Goal: Information Seeking & Learning: Learn about a topic

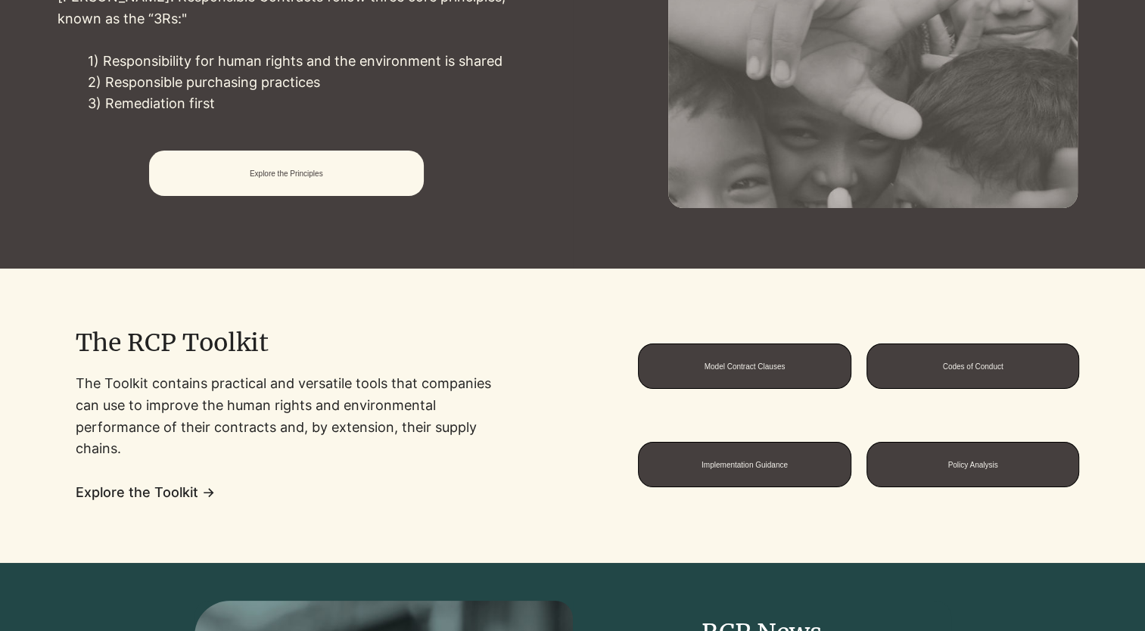
scroll to position [832, 0]
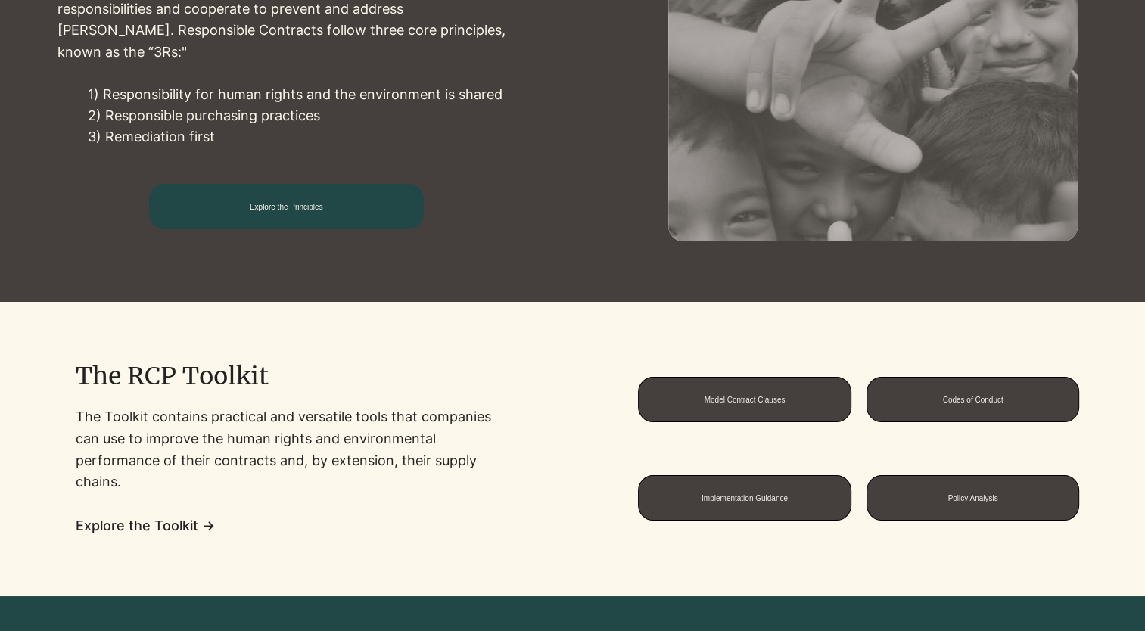
click at [323, 207] on span "Explore the Principles" at bounding box center [286, 207] width 73 height 8
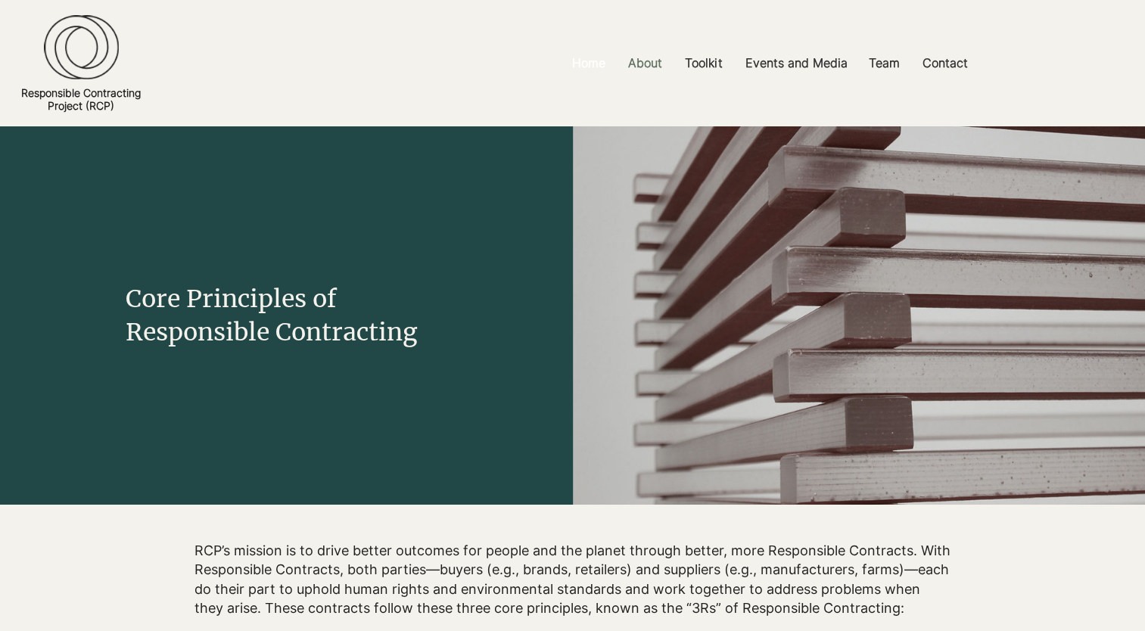
click at [593, 59] on p "Home" at bounding box center [588, 63] width 48 height 34
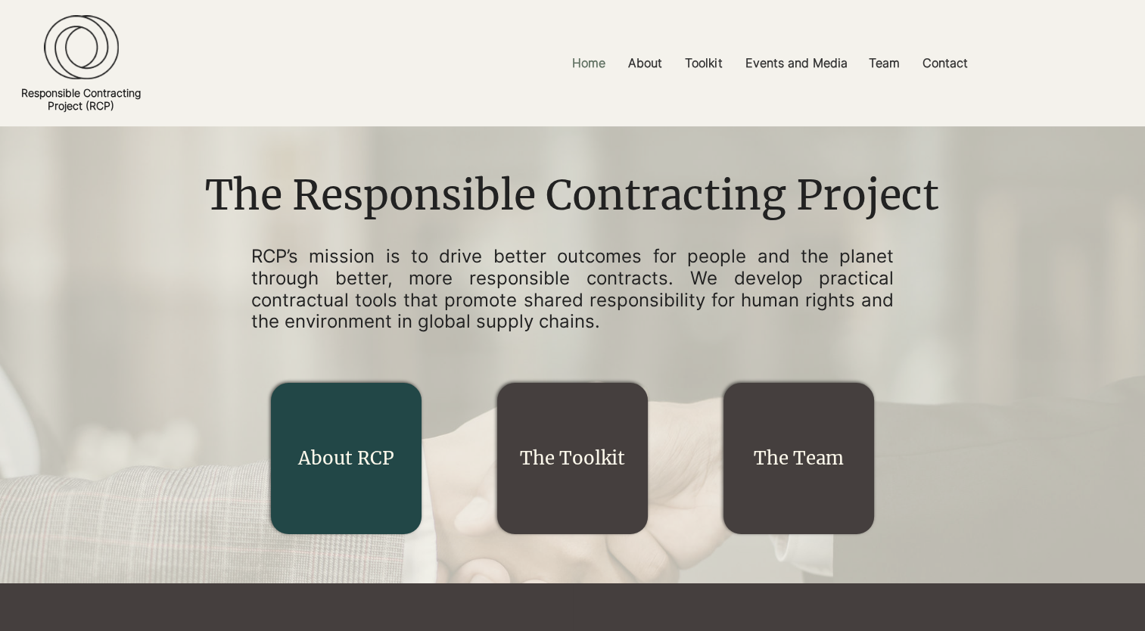
click at [318, 449] on link "About RCP" at bounding box center [346, 457] width 96 height 23
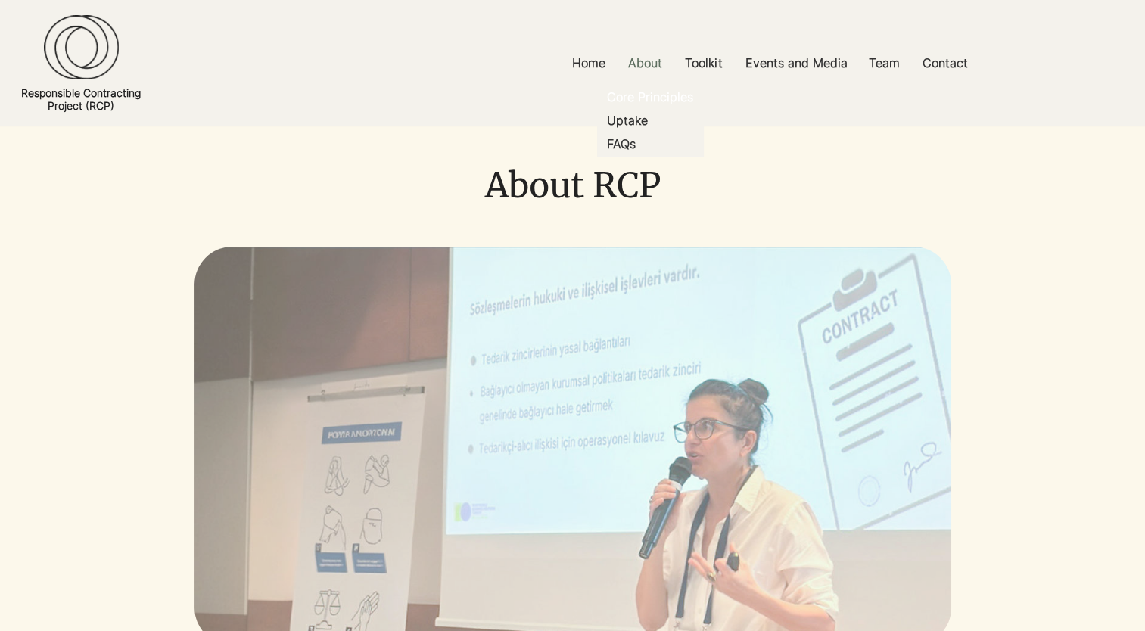
click at [645, 98] on p "Core Principles" at bounding box center [650, 96] width 98 height 23
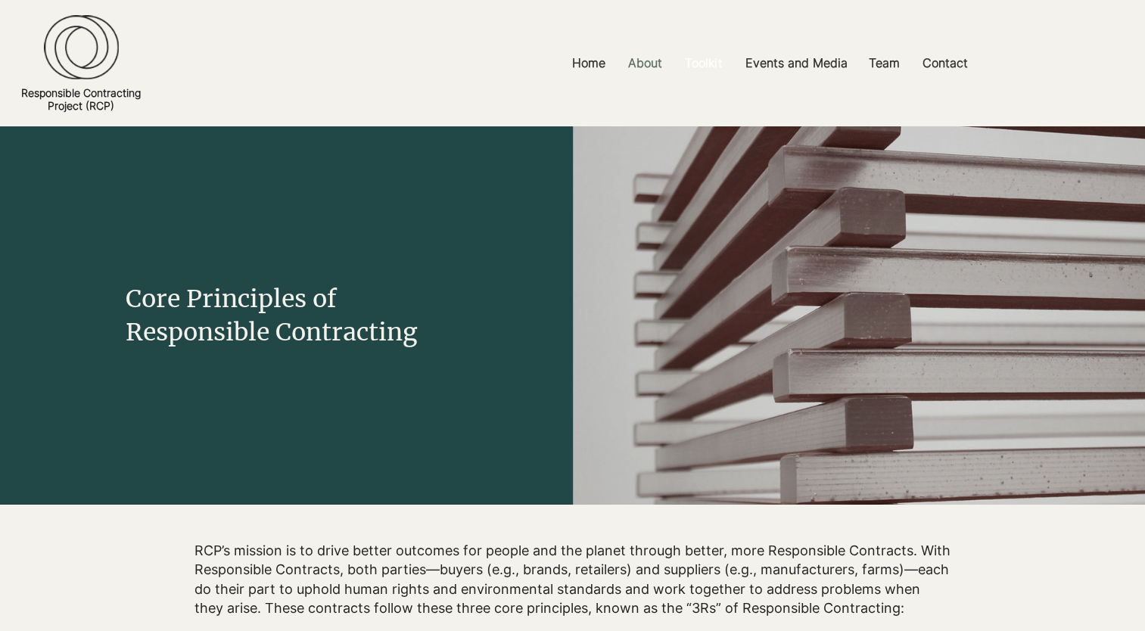
click at [702, 62] on p "Toolkit" at bounding box center [703, 63] width 52 height 34
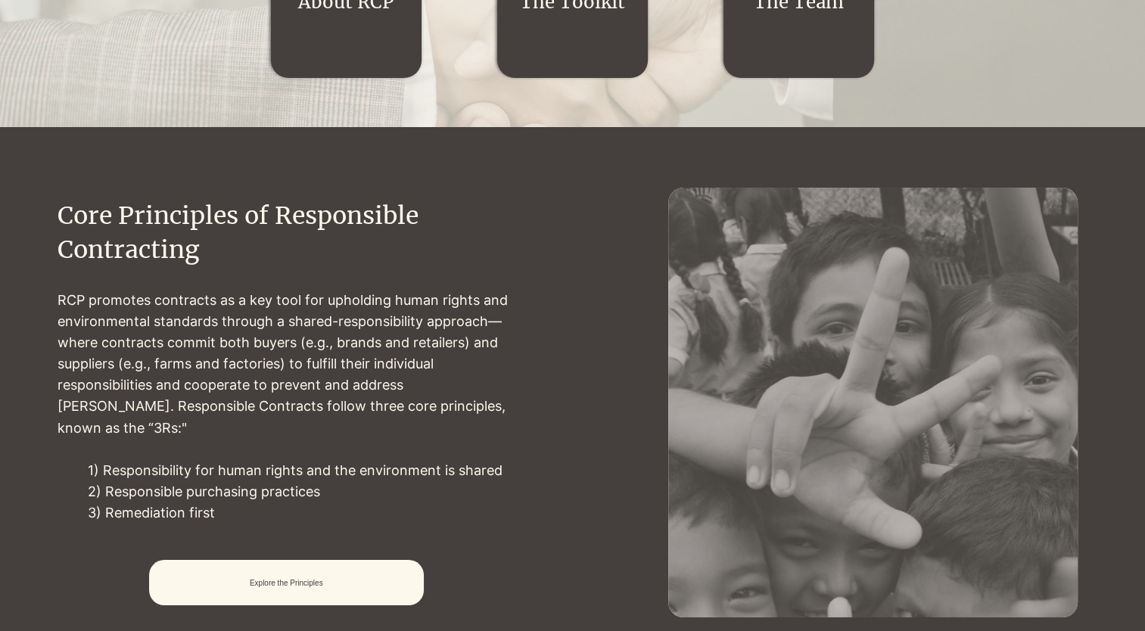
scroll to position [530, 0]
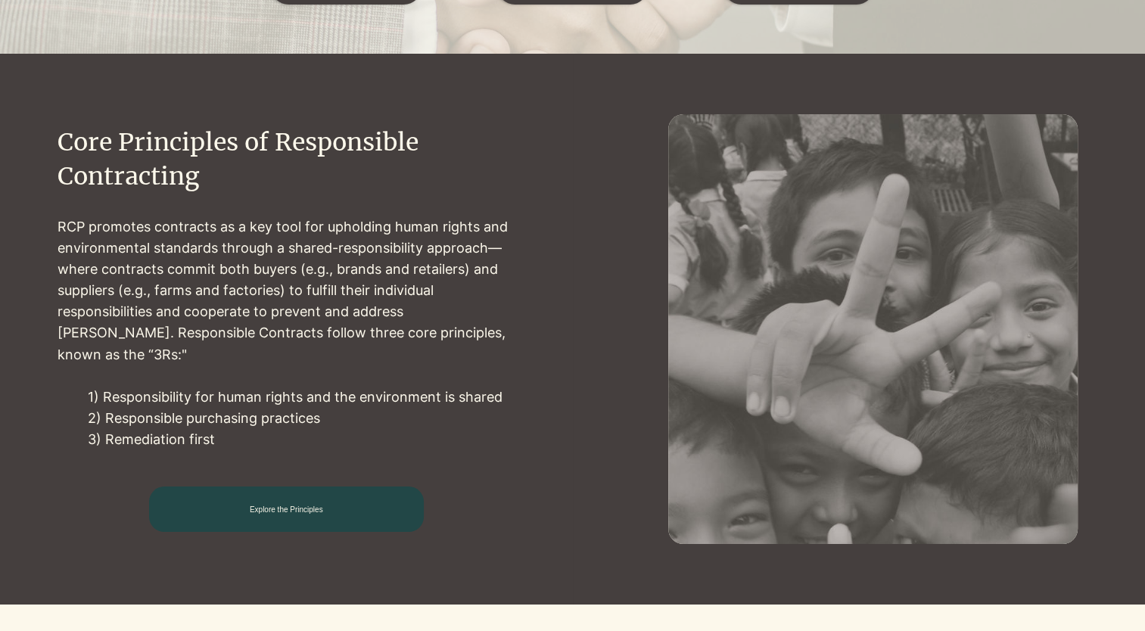
click at [323, 505] on span "Explore the Principles" at bounding box center [286, 509] width 73 height 8
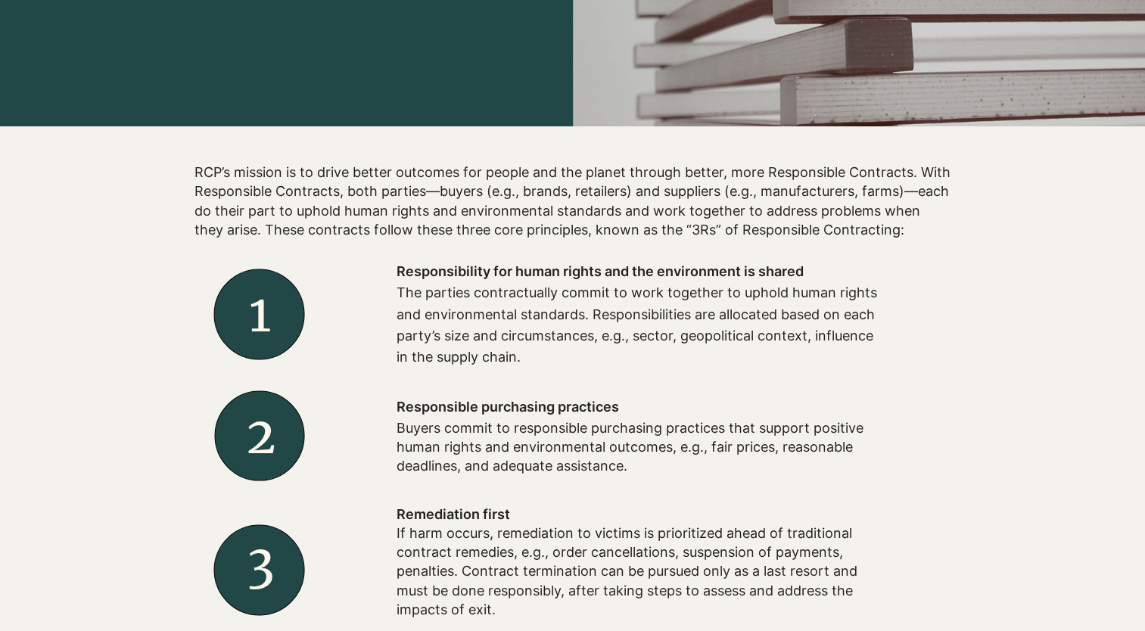
scroll to position [454, 0]
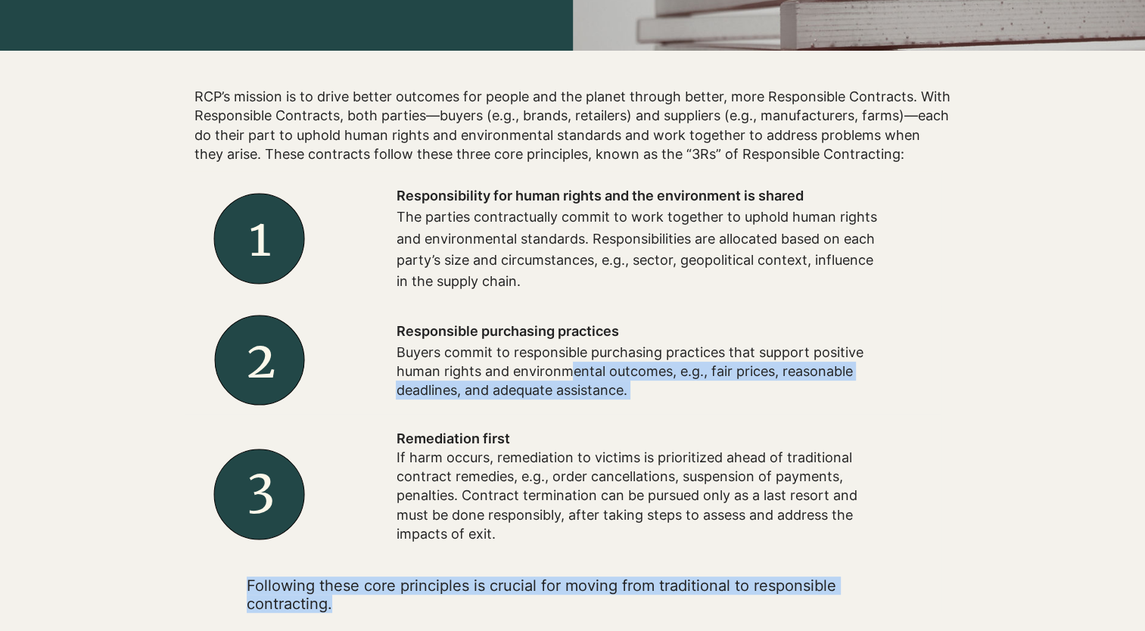
drag, startPoint x: 399, startPoint y: 195, endPoint x: 574, endPoint y: 365, distance: 243.5
click at [574, 365] on div "2 Remediation first If harm occurs, remediation to victims is prioritized ahead…" at bounding box center [562, 392] width 757 height 442
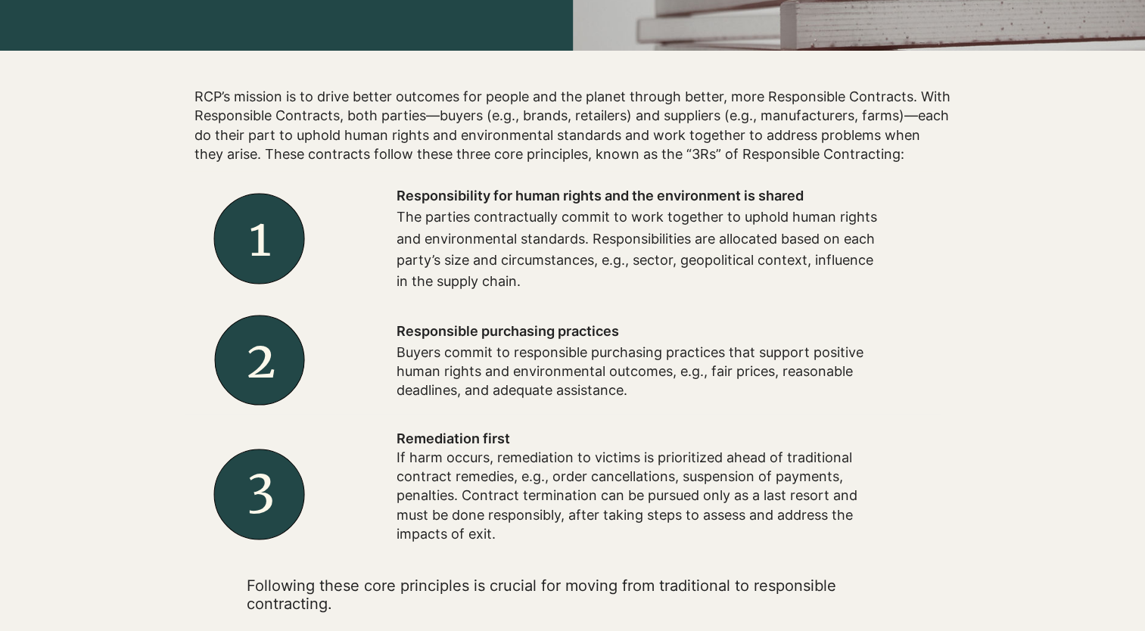
drag, startPoint x: 574, startPoint y: 365, endPoint x: 680, endPoint y: 284, distance: 133.9
click at [680, 283] on p "The parties contractually commit to work together to uphold human rights and en…" at bounding box center [638, 249] width 484 height 85
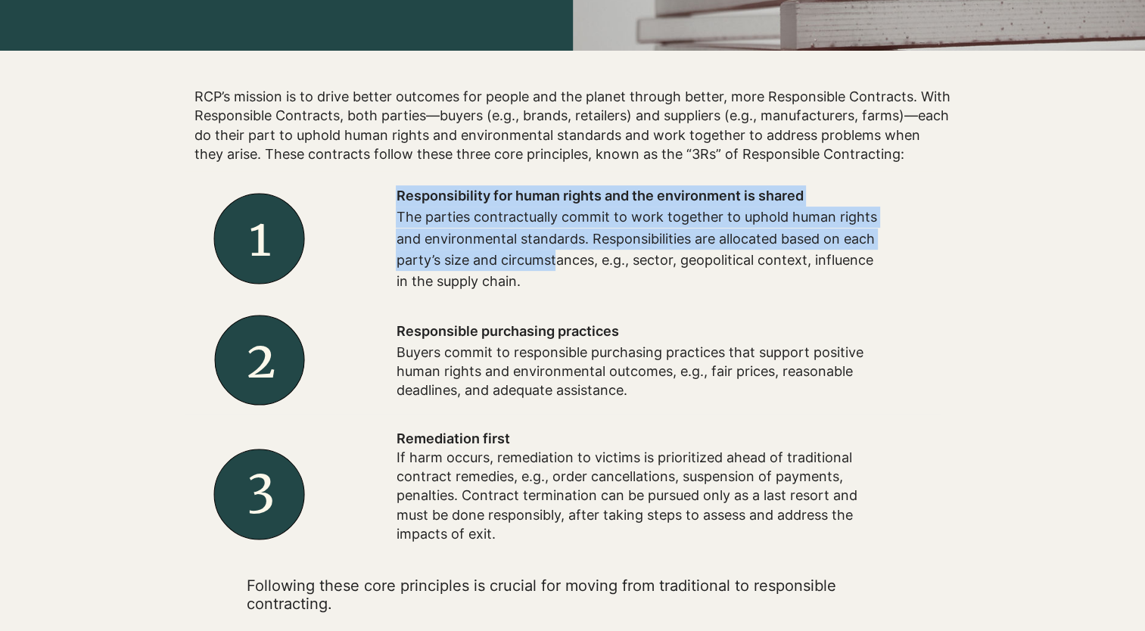
drag, startPoint x: 399, startPoint y: 195, endPoint x: 557, endPoint y: 262, distance: 171.6
click at [557, 262] on div "Responsibility for human rights and the environment is shared The parties contr…" at bounding box center [638, 238] width 484 height 106
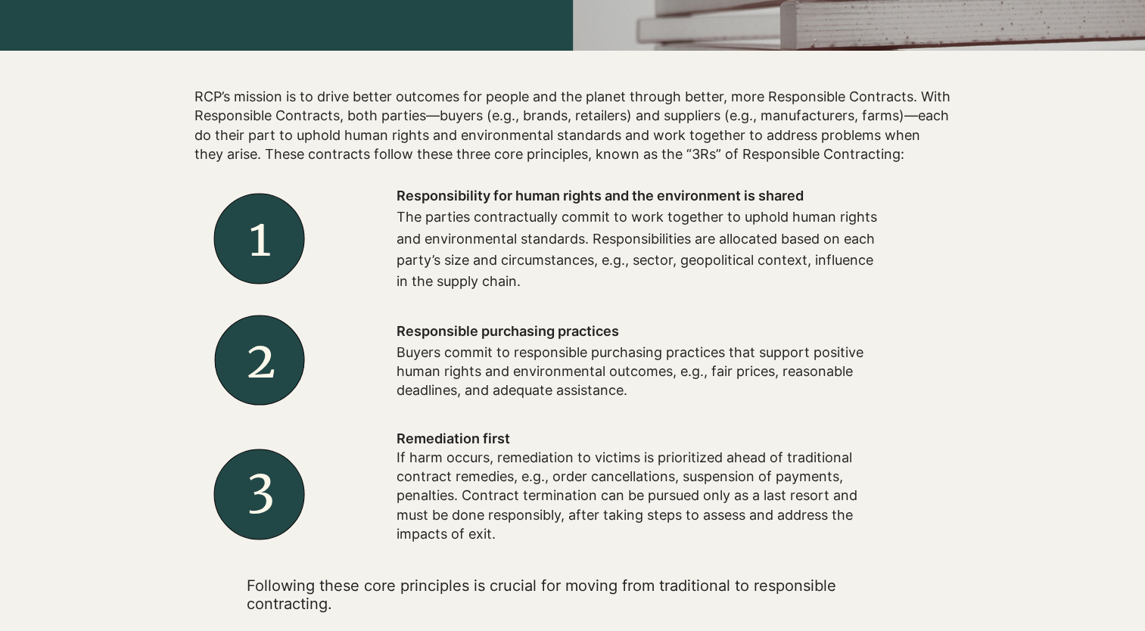
drag, startPoint x: 557, startPoint y: 262, endPoint x: 638, endPoint y: 300, distance: 89.4
click at [638, 300] on div at bounding box center [637, 238] width 605 height 135
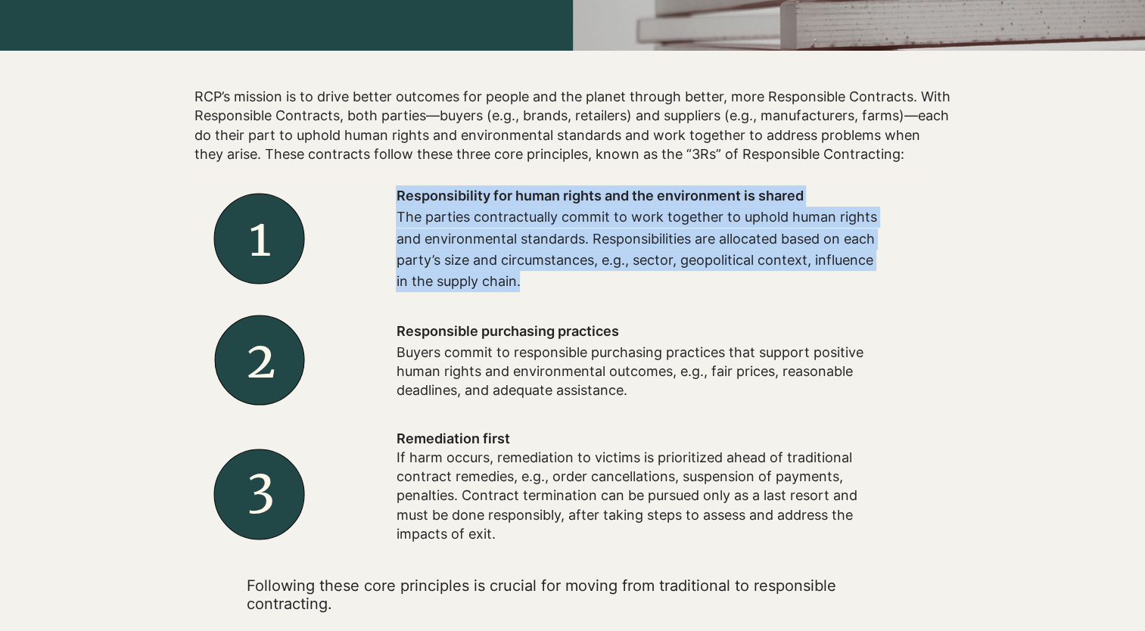
drag, startPoint x: 398, startPoint y: 196, endPoint x: 530, endPoint y: 274, distance: 153.0
click at [530, 274] on div "Responsibility for human rights and the environment is shared The parties contr…" at bounding box center [638, 238] width 484 height 106
drag, startPoint x: 530, startPoint y: 274, endPoint x: 480, endPoint y: 236, distance: 62.6
copy div "Responsibility for human rights and the environment is shared The parties contr…"
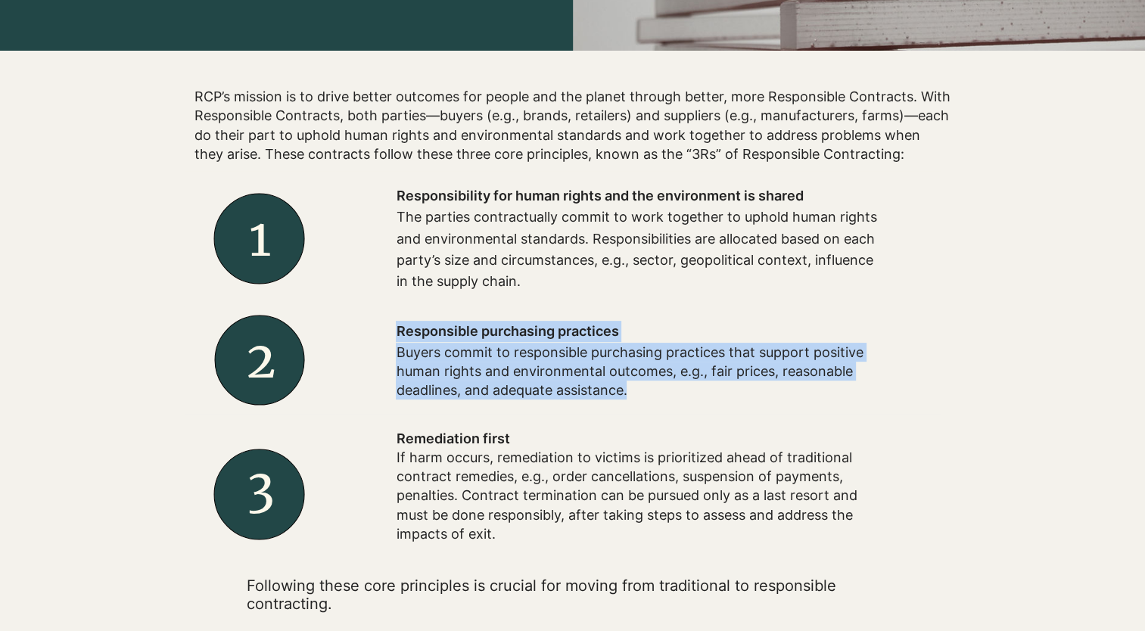
drag, startPoint x: 397, startPoint y: 333, endPoint x: 633, endPoint y: 384, distance: 240.9
click at [633, 384] on div "Responsible purchasing practices Buyers commit to responsible purchasing practi…" at bounding box center [638, 360] width 484 height 79
drag, startPoint x: 633, startPoint y: 384, endPoint x: 556, endPoint y: 373, distance: 77.3
copy div "Responsible purchasing practices Buyers commit to responsible purchasing practi…"
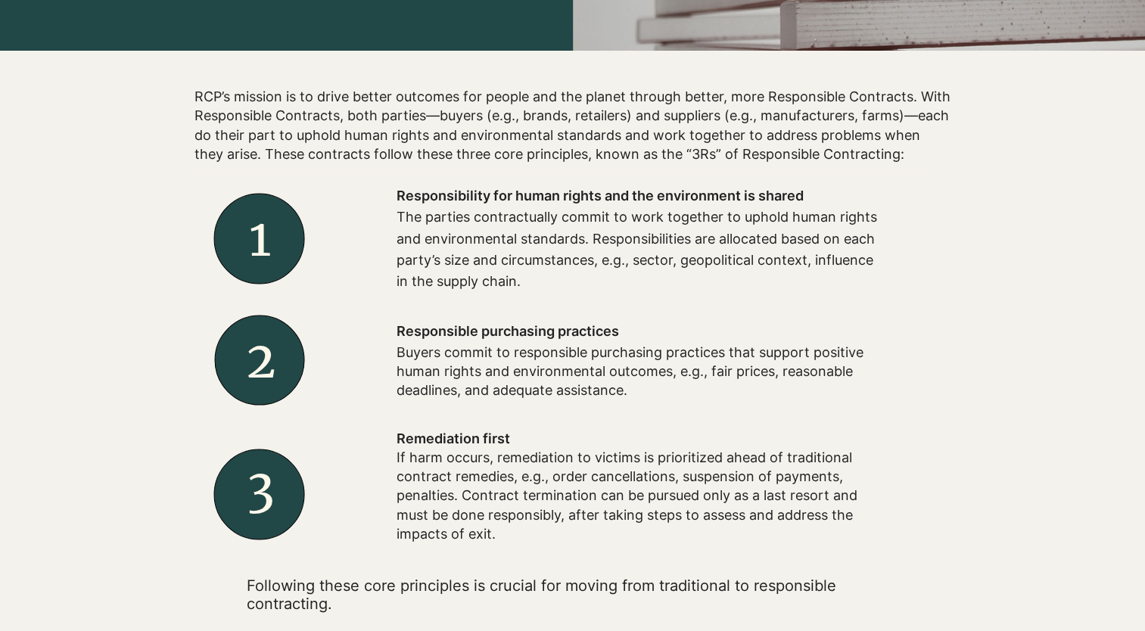
click at [480, 491] on p "If harm occurs, remediation to victims is prioritized ahead of traditional cont…" at bounding box center [638, 495] width 484 height 95
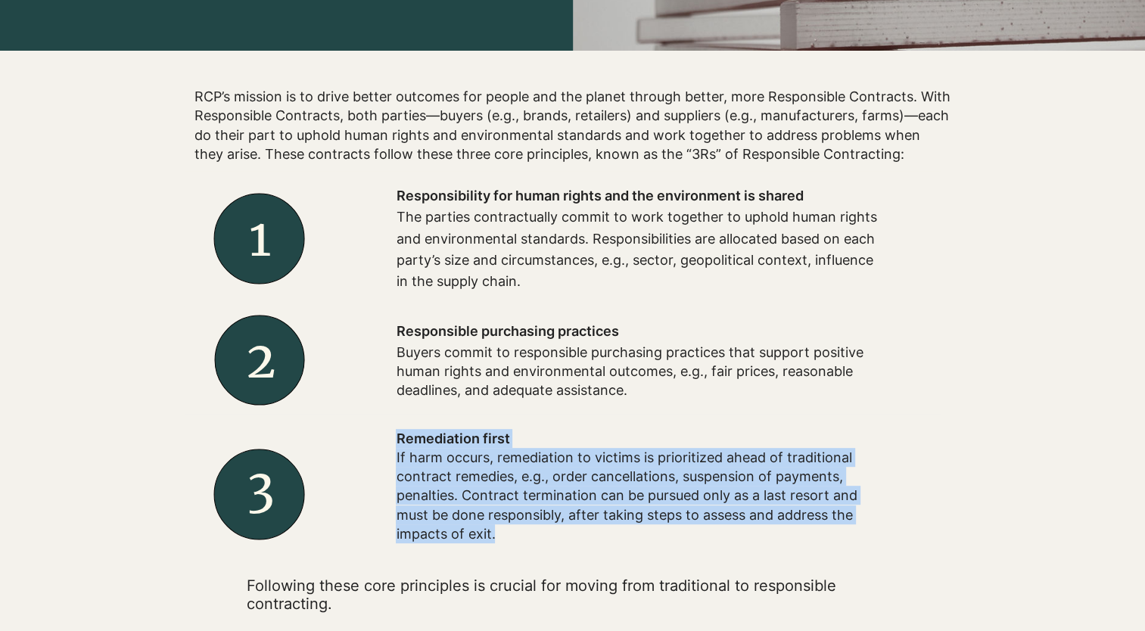
drag, startPoint x: 396, startPoint y: 440, endPoint x: 505, endPoint y: 531, distance: 141.2
click at [505, 531] on div "Remediation first If harm occurs, remediation to victims is prioritized ahead o…" at bounding box center [638, 486] width 484 height 114
drag, startPoint x: 505, startPoint y: 531, endPoint x: 460, endPoint y: 489, distance: 61.5
copy div "Remediation first If harm occurs, remediation to victims is prioritized ahead o…"
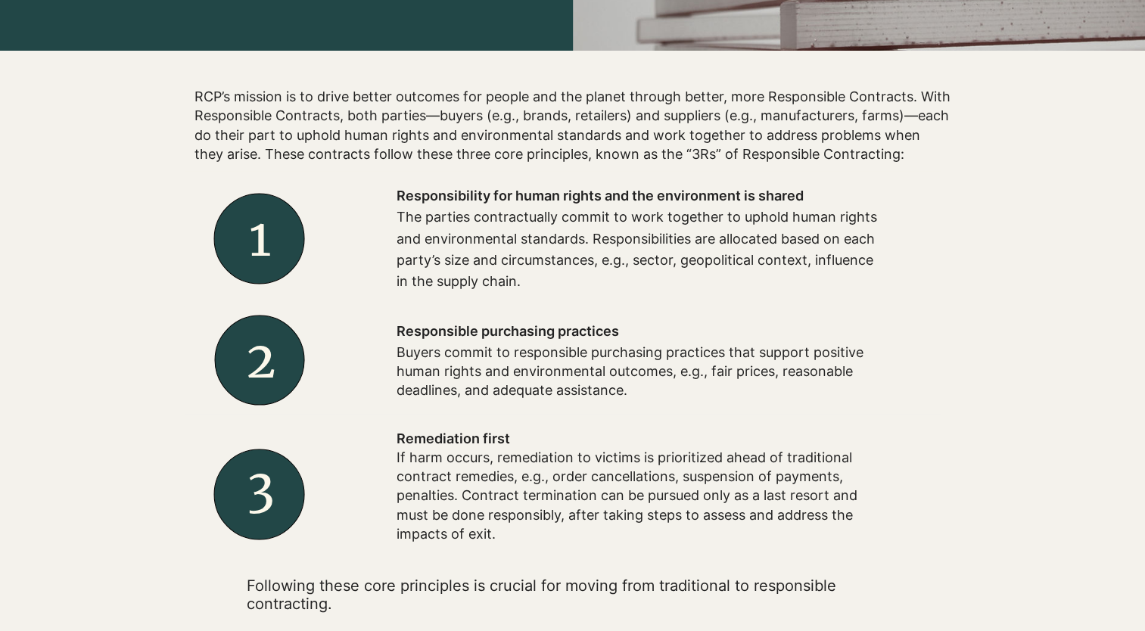
click at [600, 422] on div at bounding box center [637, 486] width 605 height 144
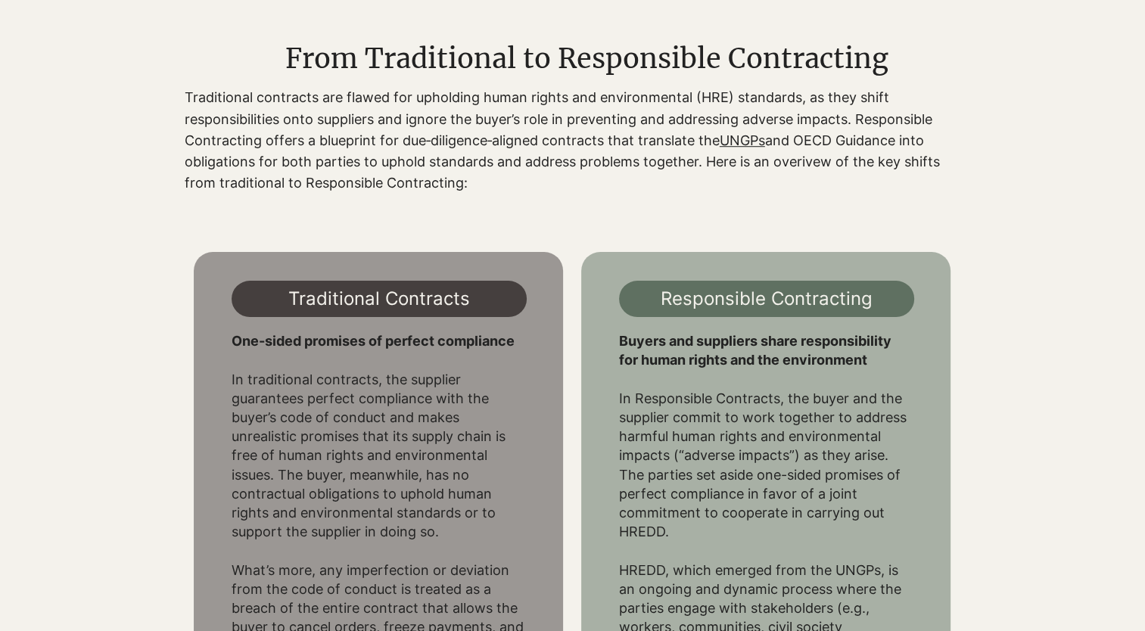
scroll to position [1135, 0]
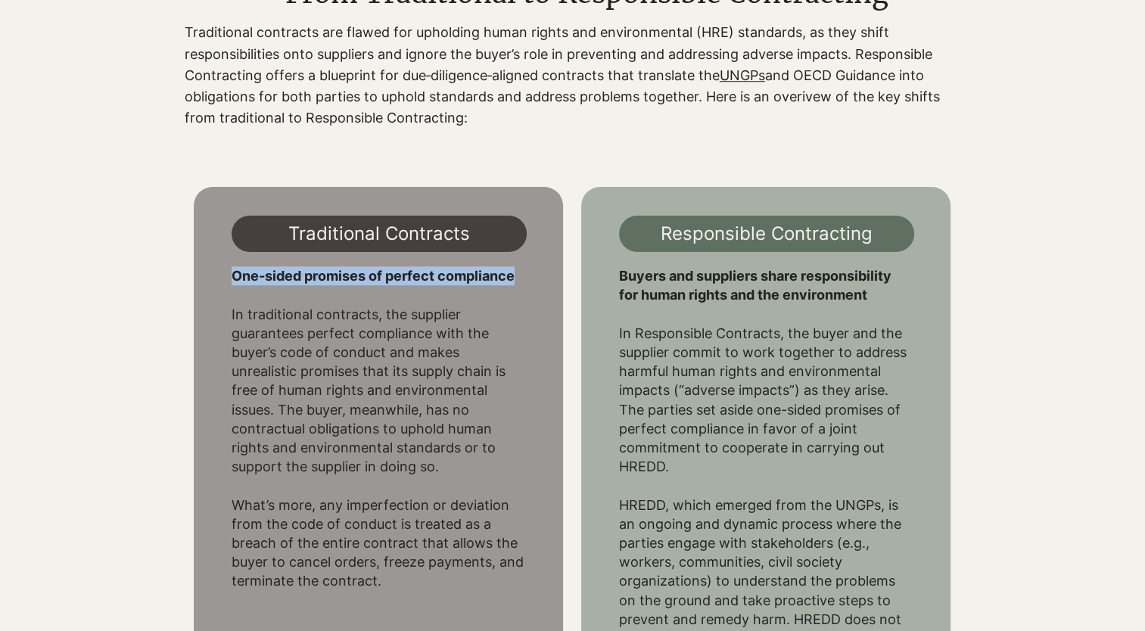
drag, startPoint x: 232, startPoint y: 277, endPoint x: 513, endPoint y: 278, distance: 280.7
click at [513, 278] on span "One-sided promises of perfect compliance" at bounding box center [373, 276] width 283 height 16
drag, startPoint x: 513, startPoint y: 278, endPoint x: 497, endPoint y: 280, distance: 16.0
copy span "One-sided promises of perfect compliance"
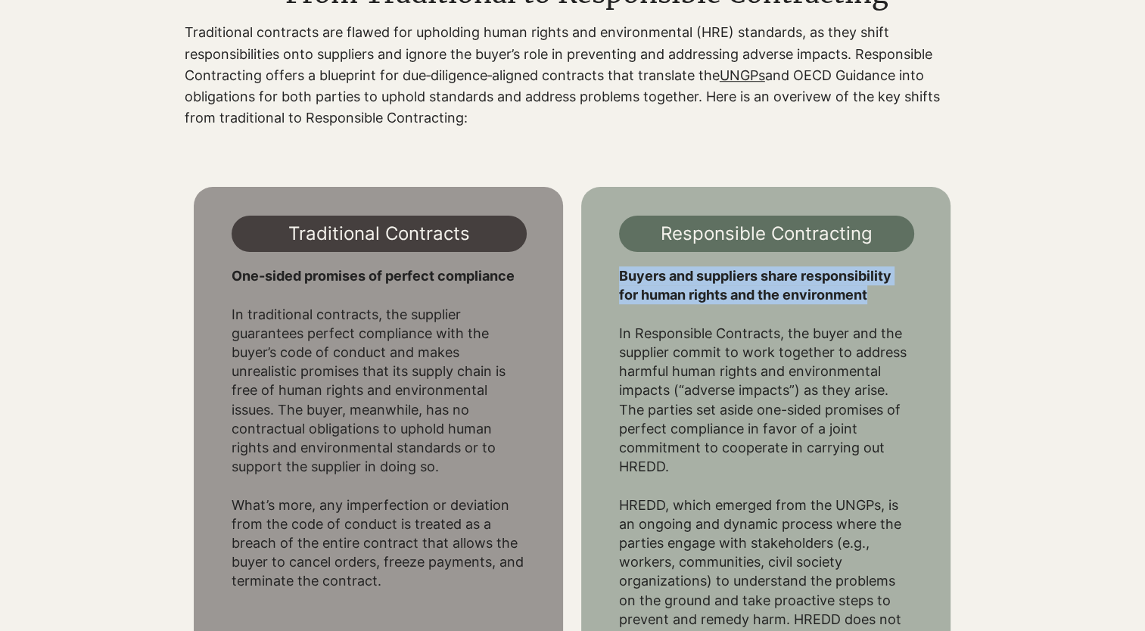
drag, startPoint x: 621, startPoint y: 277, endPoint x: 901, endPoint y: 293, distance: 280.4
click at [901, 293] on p "Buyers and suppliers share responsibility for human rights and the environment" at bounding box center [766, 285] width 295 height 38
drag, startPoint x: 901, startPoint y: 293, endPoint x: 808, endPoint y: 286, distance: 93.3
copy span "Buyers and suppliers share responsibility for human rights and the environment"
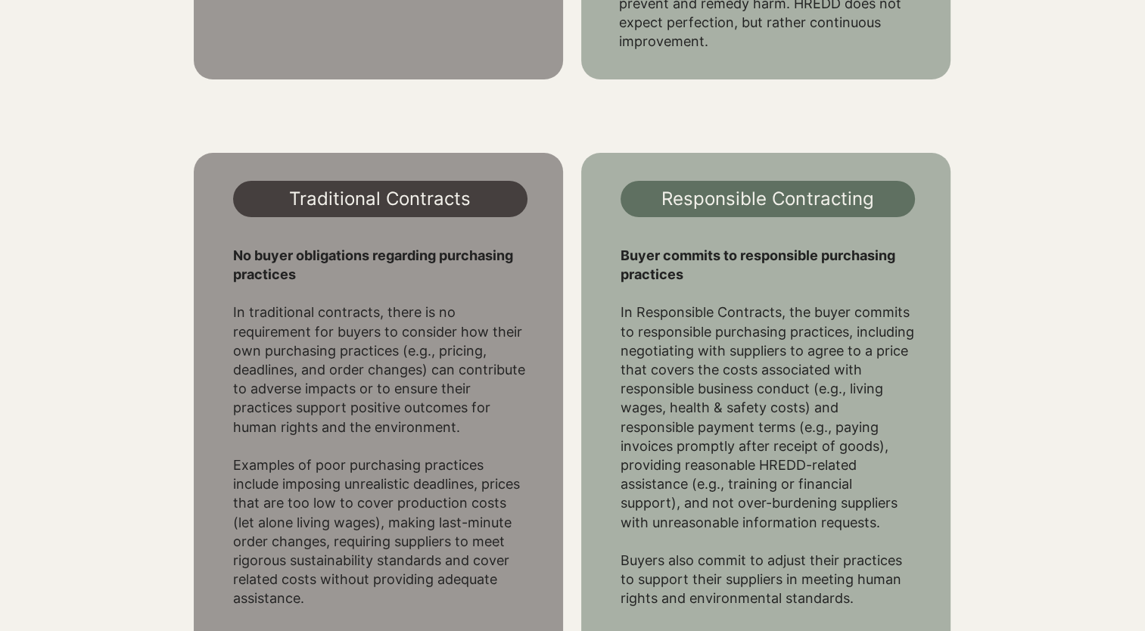
scroll to position [1816, 0]
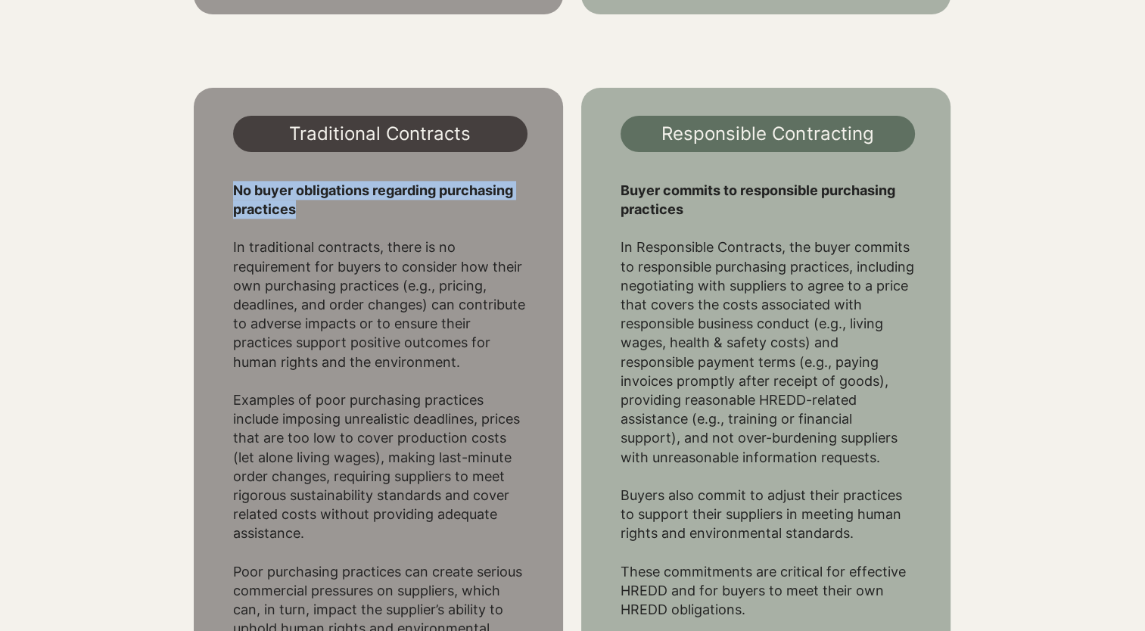
drag, startPoint x: 233, startPoint y: 193, endPoint x: 308, endPoint y: 210, distance: 76.9
click at [308, 210] on p "No buyer obligations regarding purchasing practices" at bounding box center [380, 200] width 295 height 38
drag, startPoint x: 308, startPoint y: 210, endPoint x: 265, endPoint y: 198, distance: 44.8
copy span "No buyer obligations regarding purchasing practices"
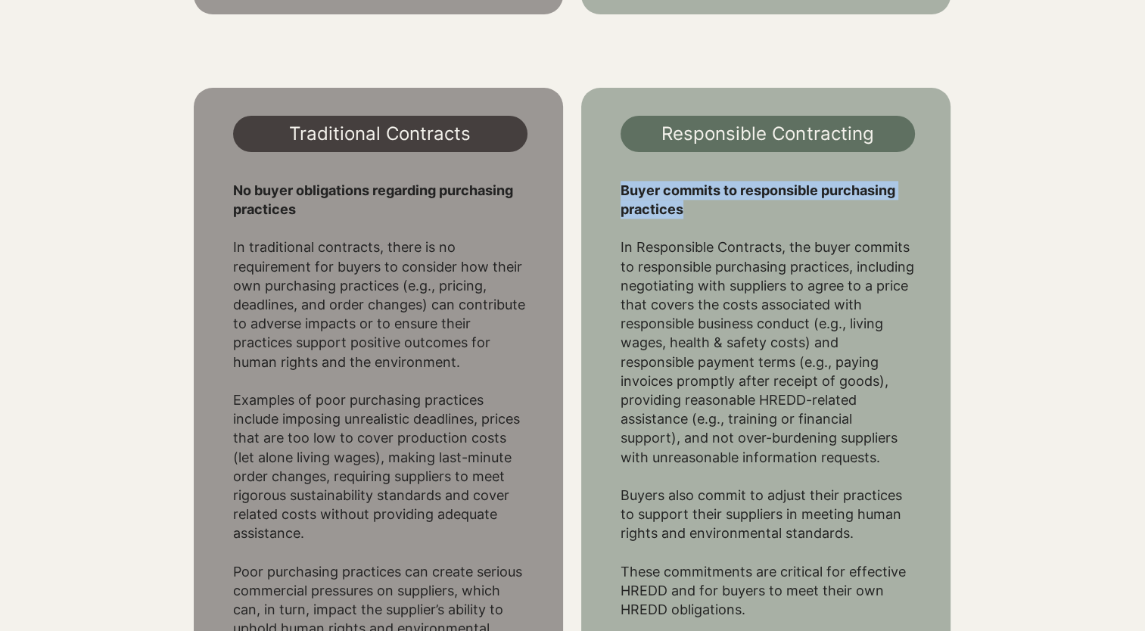
drag, startPoint x: 620, startPoint y: 194, endPoint x: 701, endPoint y: 213, distance: 83.1
click at [701, 213] on p "Buyer commits to responsible purchasing practices" at bounding box center [767, 200] width 295 height 38
drag, startPoint x: 701, startPoint y: 213, endPoint x: 649, endPoint y: 196, distance: 55.0
copy span "Buyer commits to responsible purchasing practices"
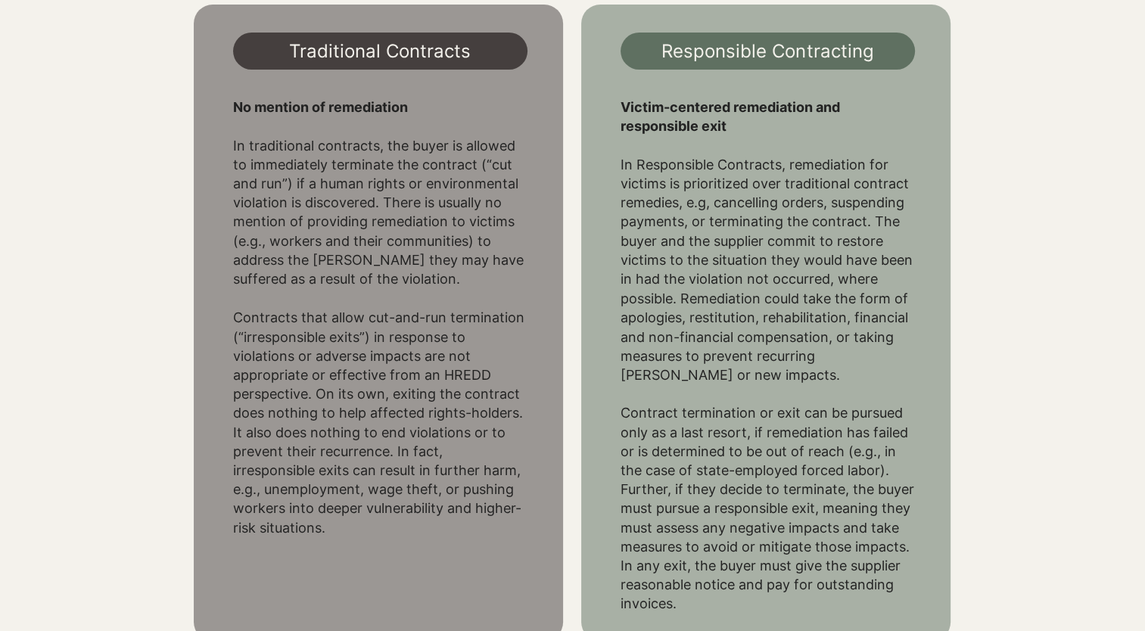
scroll to position [2573, 0]
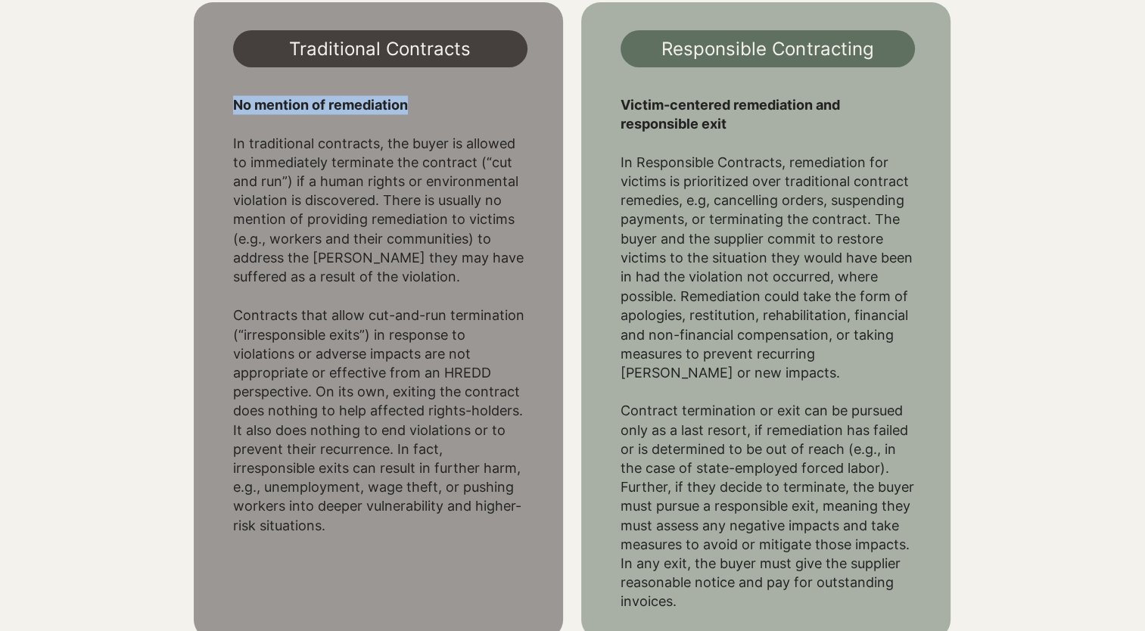
drag, startPoint x: 233, startPoint y: 92, endPoint x: 409, endPoint y: 92, distance: 176.3
click at [409, 95] on p "No mention of remediation" at bounding box center [380, 104] width 295 height 19
drag, startPoint x: 409, startPoint y: 92, endPoint x: 396, endPoint y: 89, distance: 14.0
copy span "No mention of remediation"
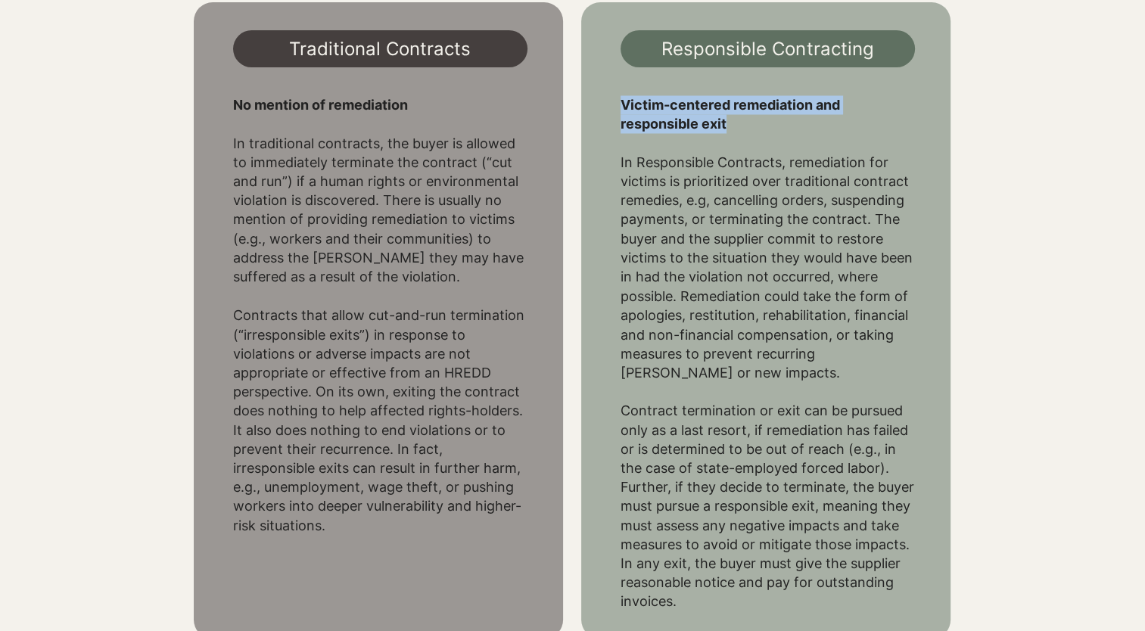
drag, startPoint x: 620, startPoint y: 92, endPoint x: 811, endPoint y: 104, distance: 191.1
click at [811, 104] on p "Victim-centered remediation and responsible exit" at bounding box center [767, 114] width 295 height 38
drag, startPoint x: 811, startPoint y: 104, endPoint x: 699, endPoint y: 98, distance: 112.1
copy span "Victim-centered remediation and responsible exit"
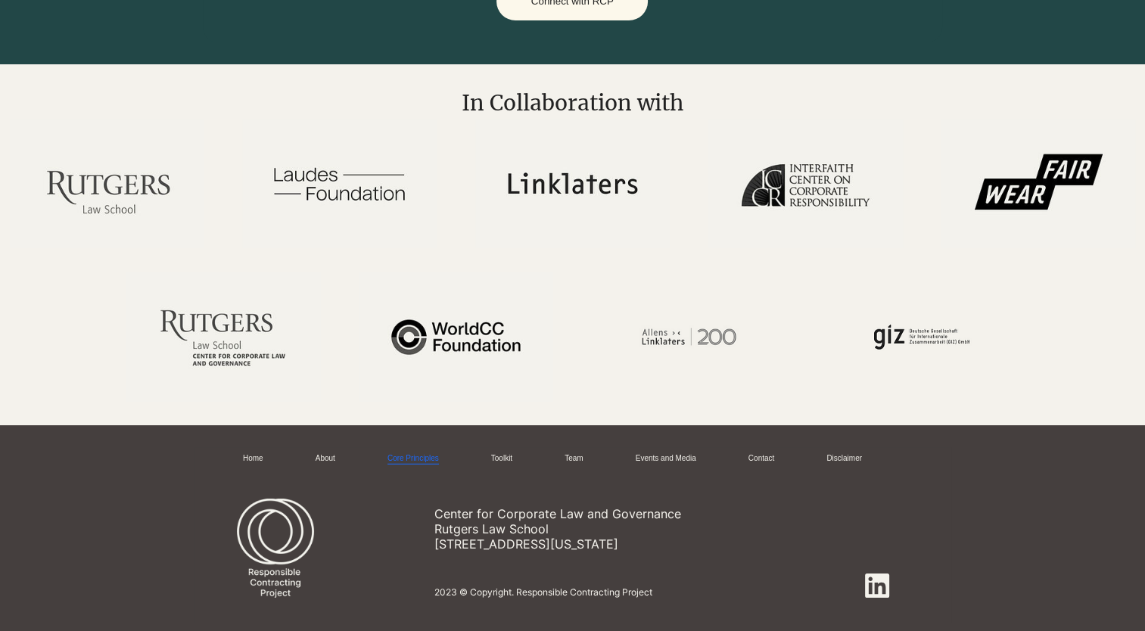
scroll to position [4022, 0]
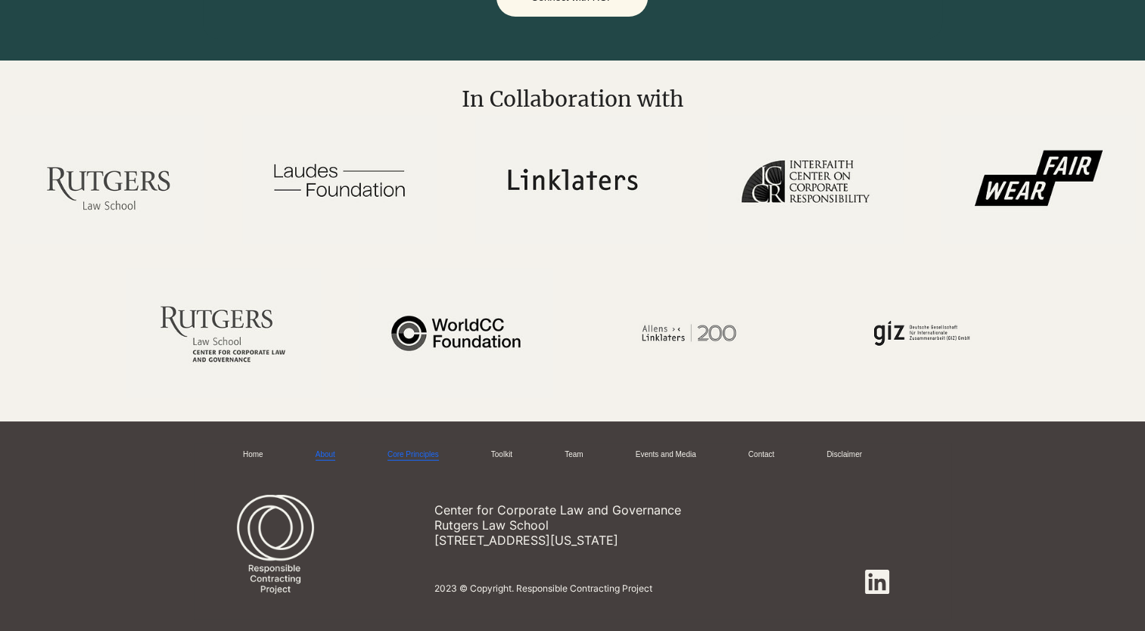
click at [325, 449] on link "About" at bounding box center [326, 454] width 20 height 11
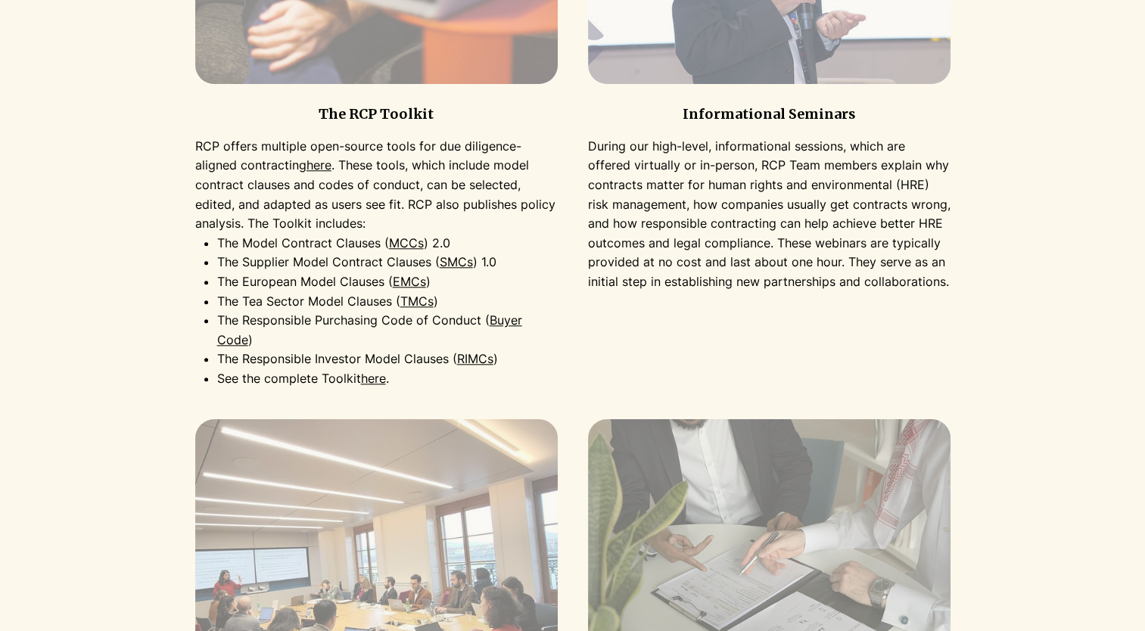
scroll to position [1513, 0]
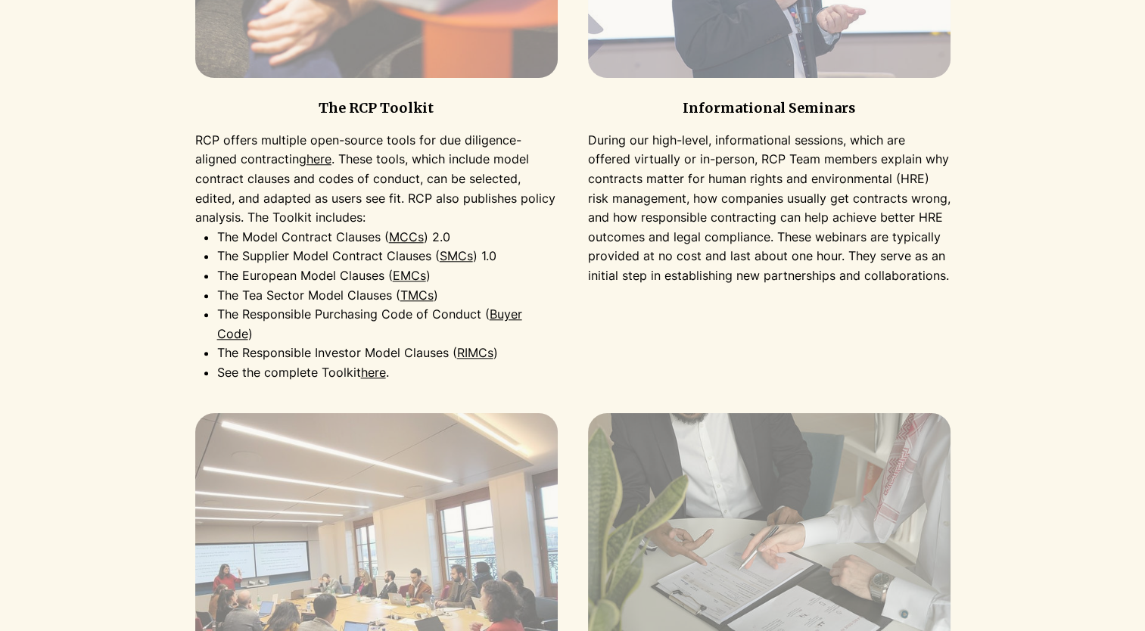
click at [375, 365] on link "here" at bounding box center [373, 372] width 25 height 15
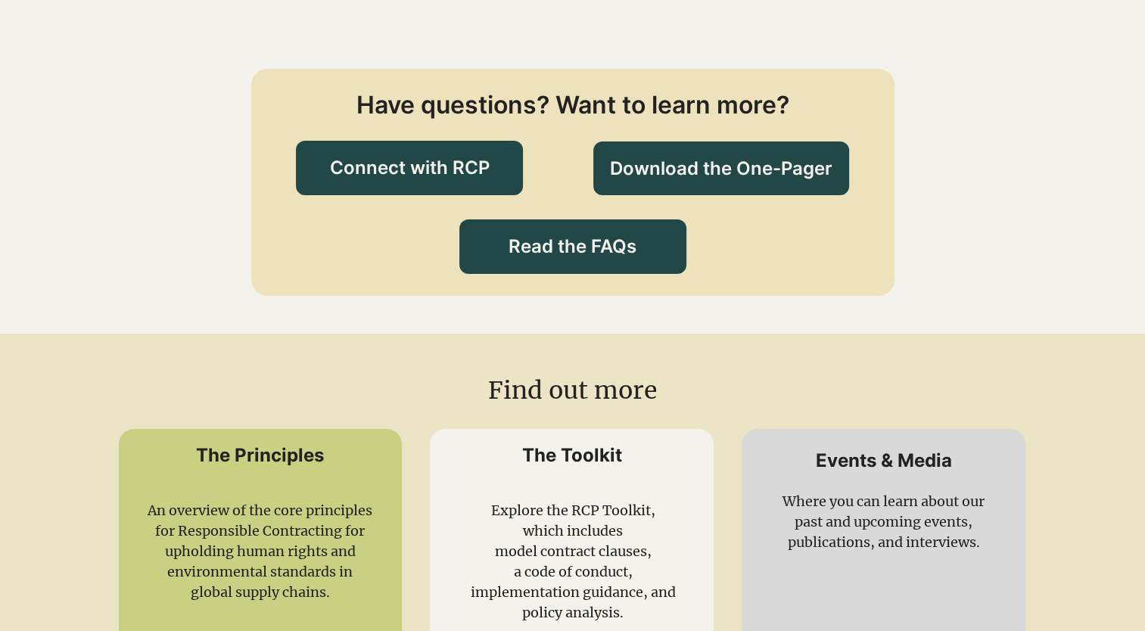
scroll to position [1967, 0]
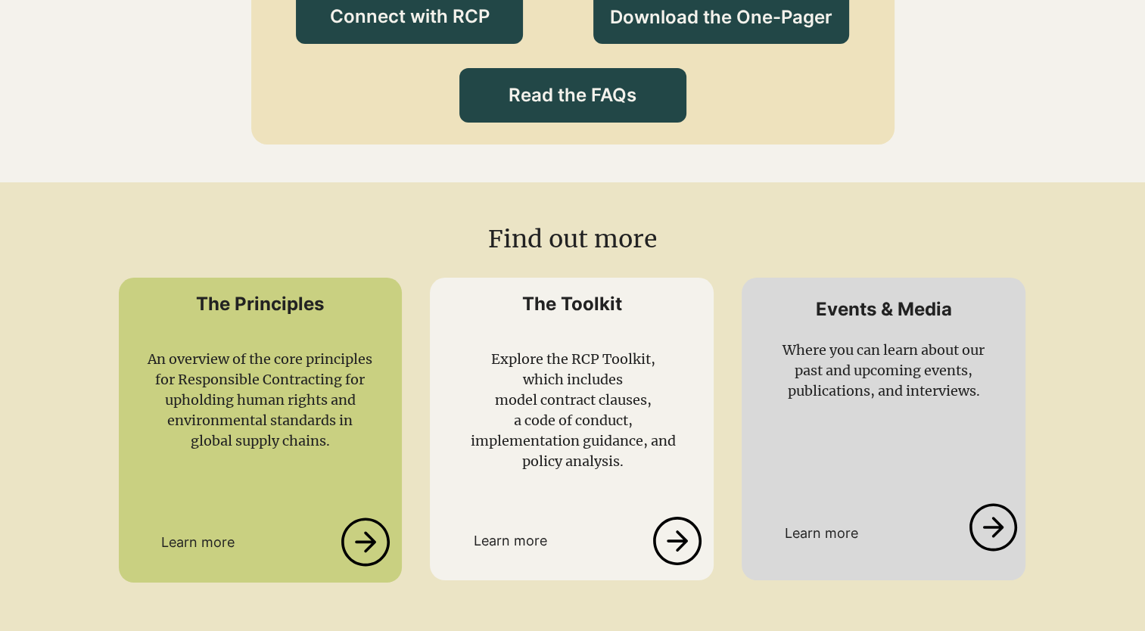
click at [355, 555] on icon at bounding box center [365, 542] width 51 height 48
